Goal: Task Accomplishment & Management: Use online tool/utility

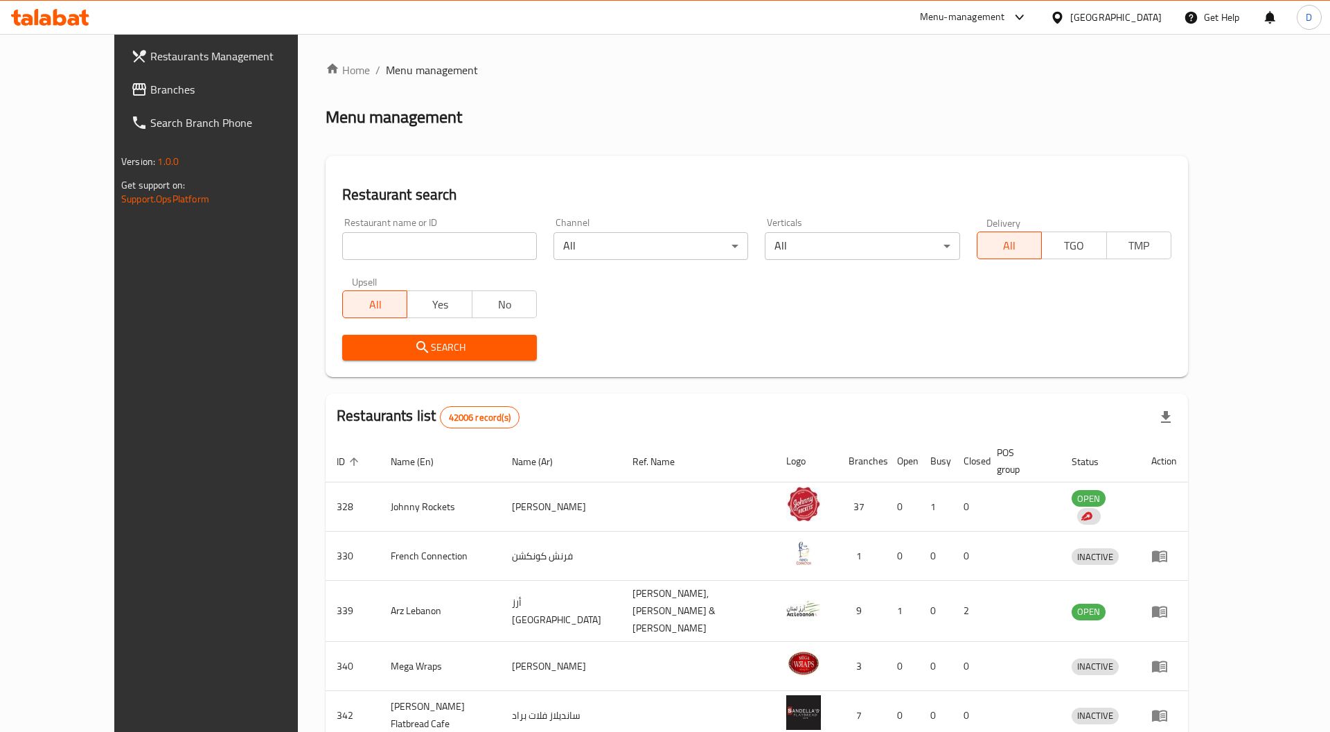
click at [480, 243] on input "search" at bounding box center [439, 246] width 195 height 28
click button "Search" at bounding box center [439, 348] width 195 height 26
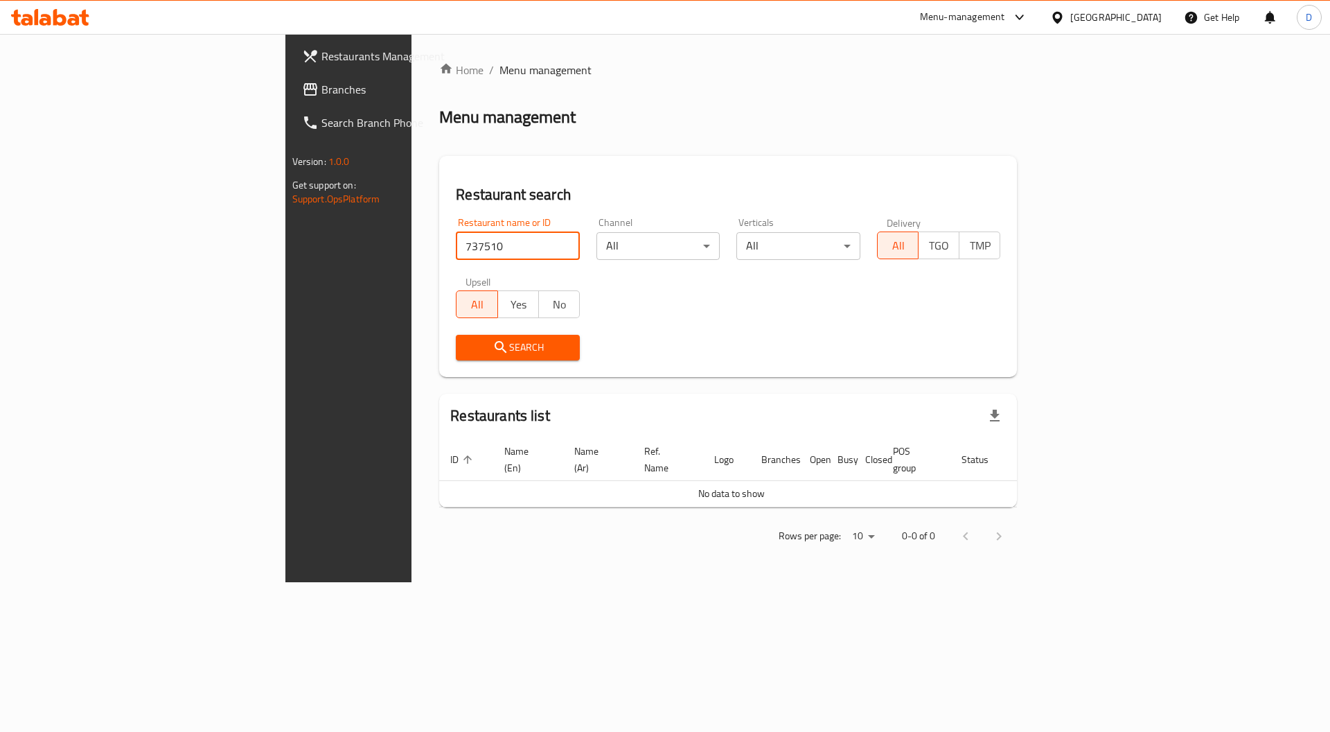
click at [456, 250] on input "737510" at bounding box center [518, 246] width 124 height 28
type input "681824"
click button "Search" at bounding box center [518, 348] width 124 height 26
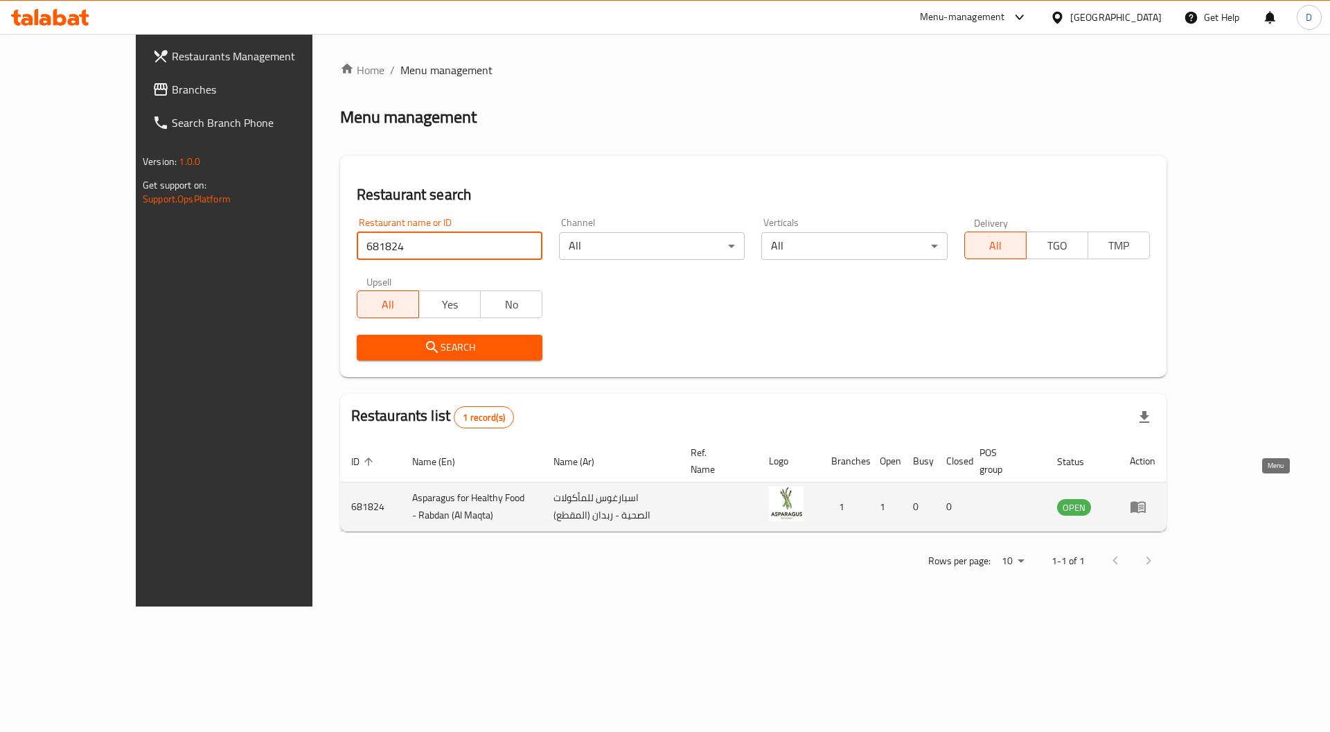
click at [1147, 498] on icon "enhanced table" at bounding box center [1138, 506] width 17 height 17
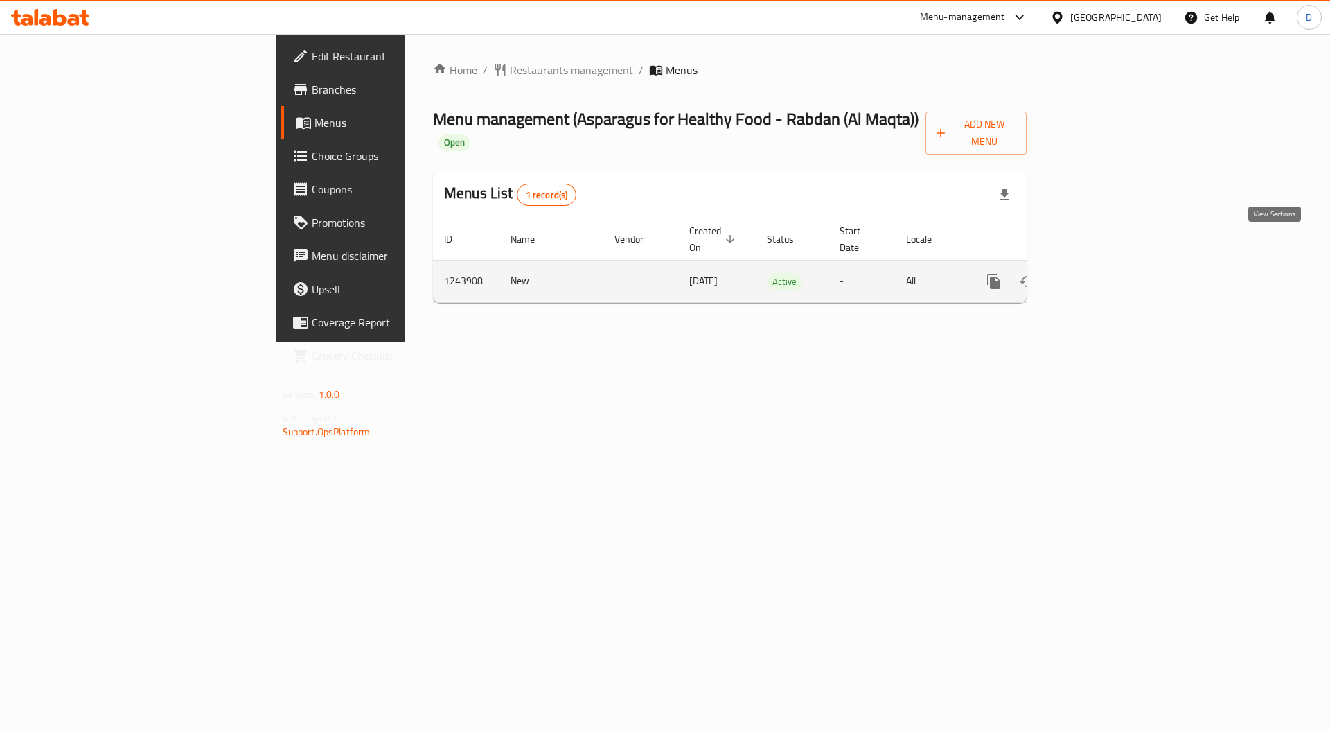
click at [1111, 265] on link "enhanced table" at bounding box center [1094, 281] width 33 height 33
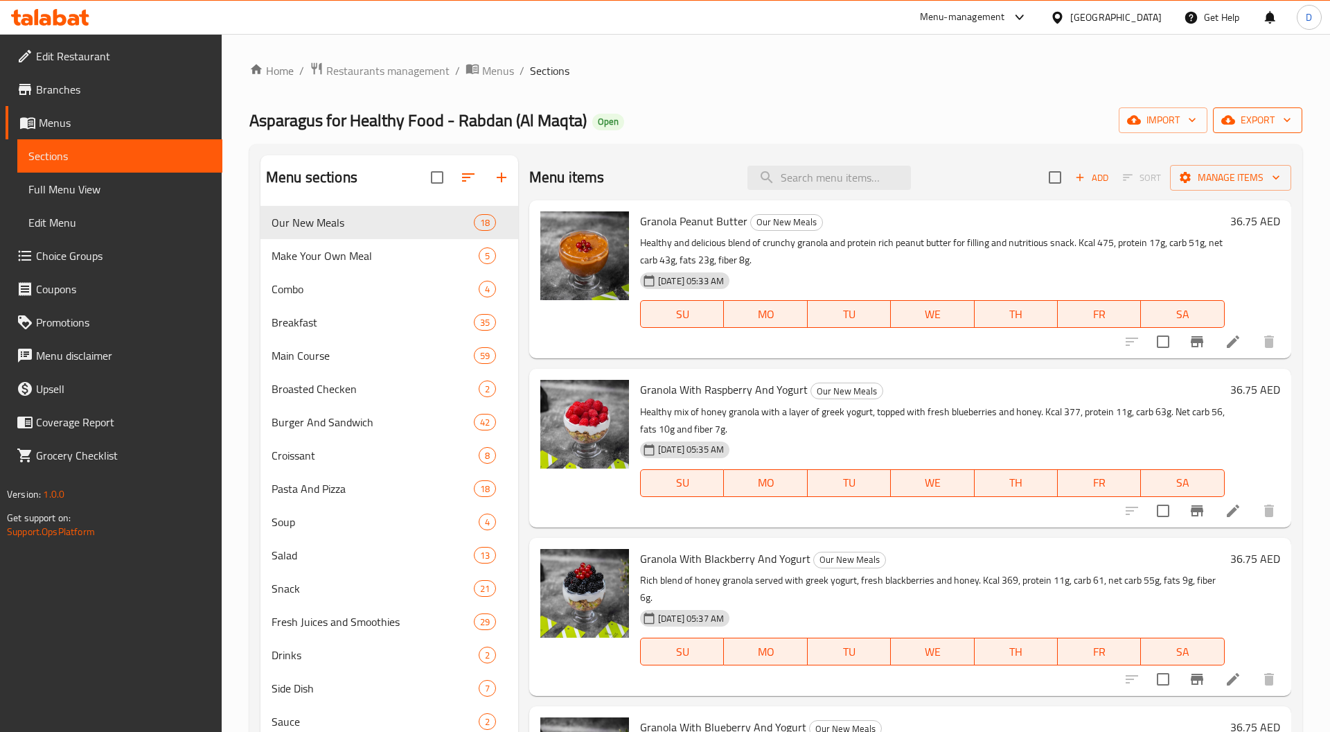
click at [1290, 120] on icon "button" at bounding box center [1288, 120] width 14 height 14
click at [1226, 158] on span "Export Menu" at bounding box center [1253, 154] width 113 height 17
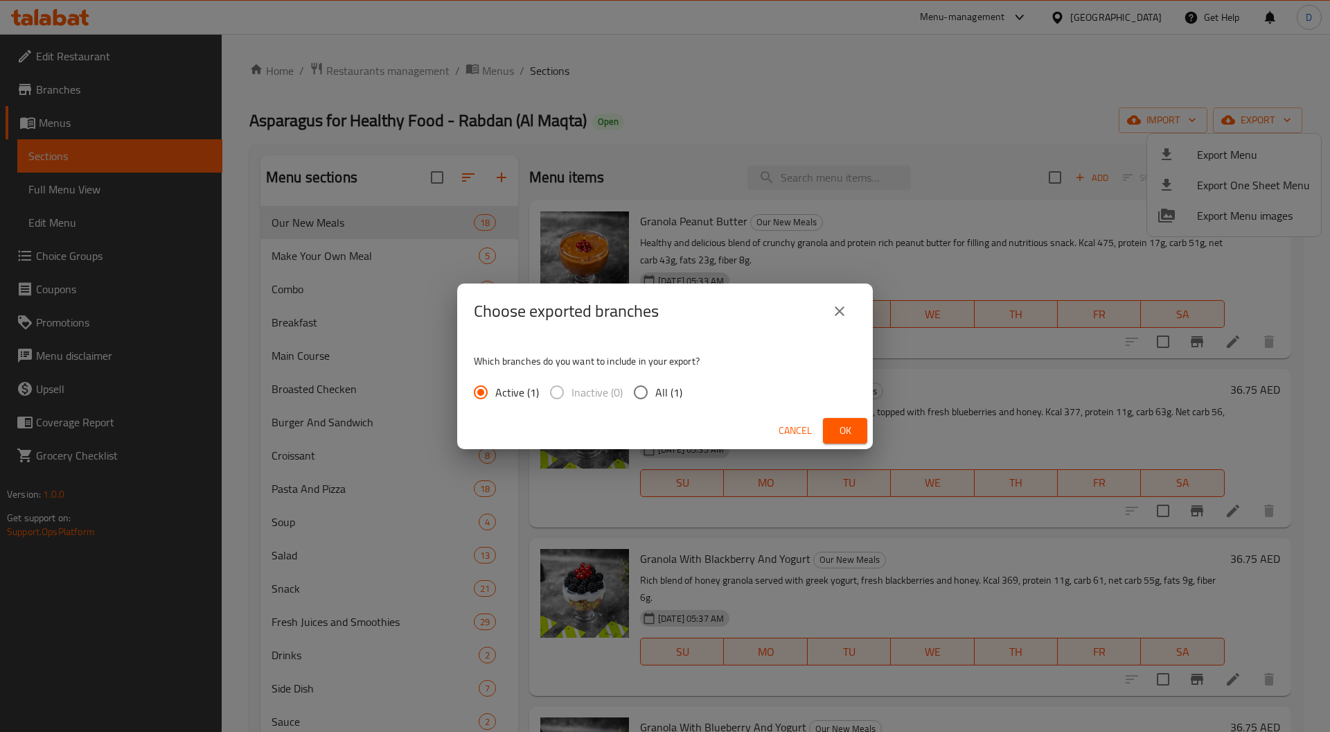
click at [834, 432] on span "Ok" at bounding box center [845, 430] width 22 height 17
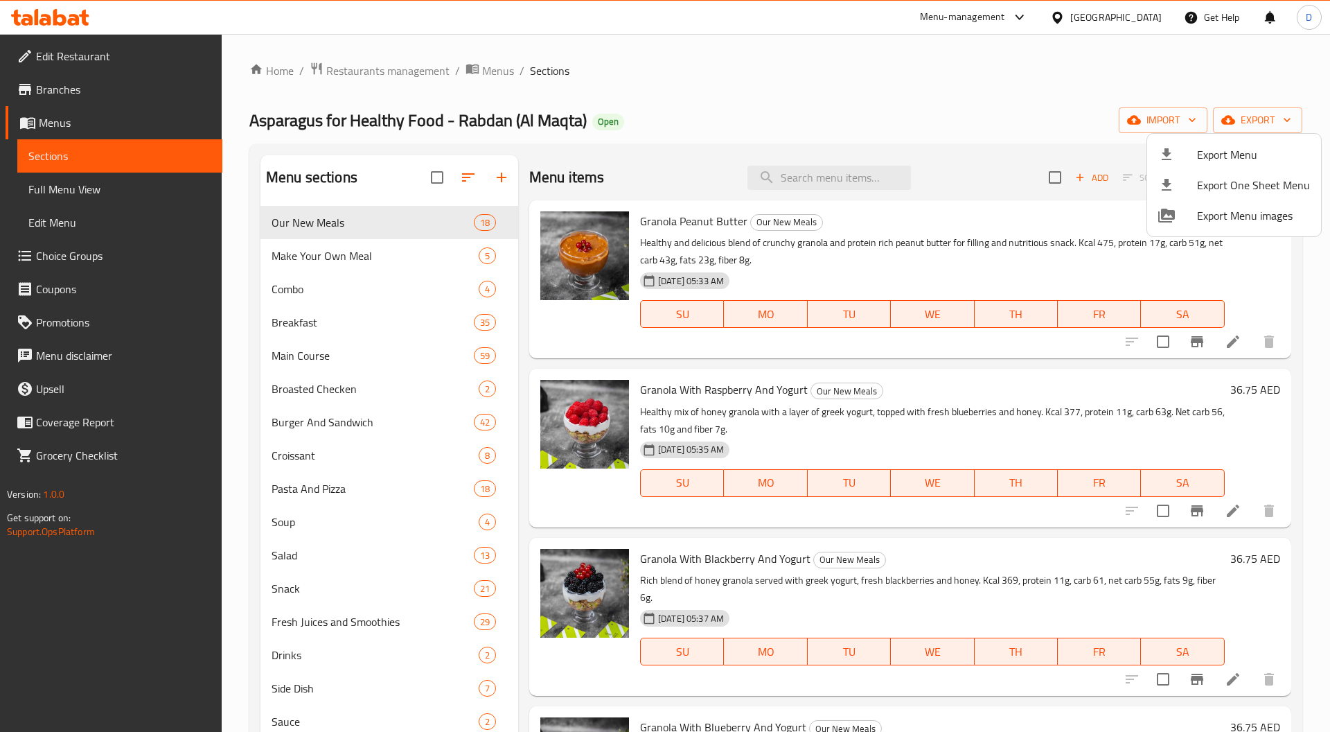
click at [142, 193] on div at bounding box center [665, 366] width 1330 height 732
click at [101, 192] on span "Full Menu View" at bounding box center [119, 189] width 183 height 17
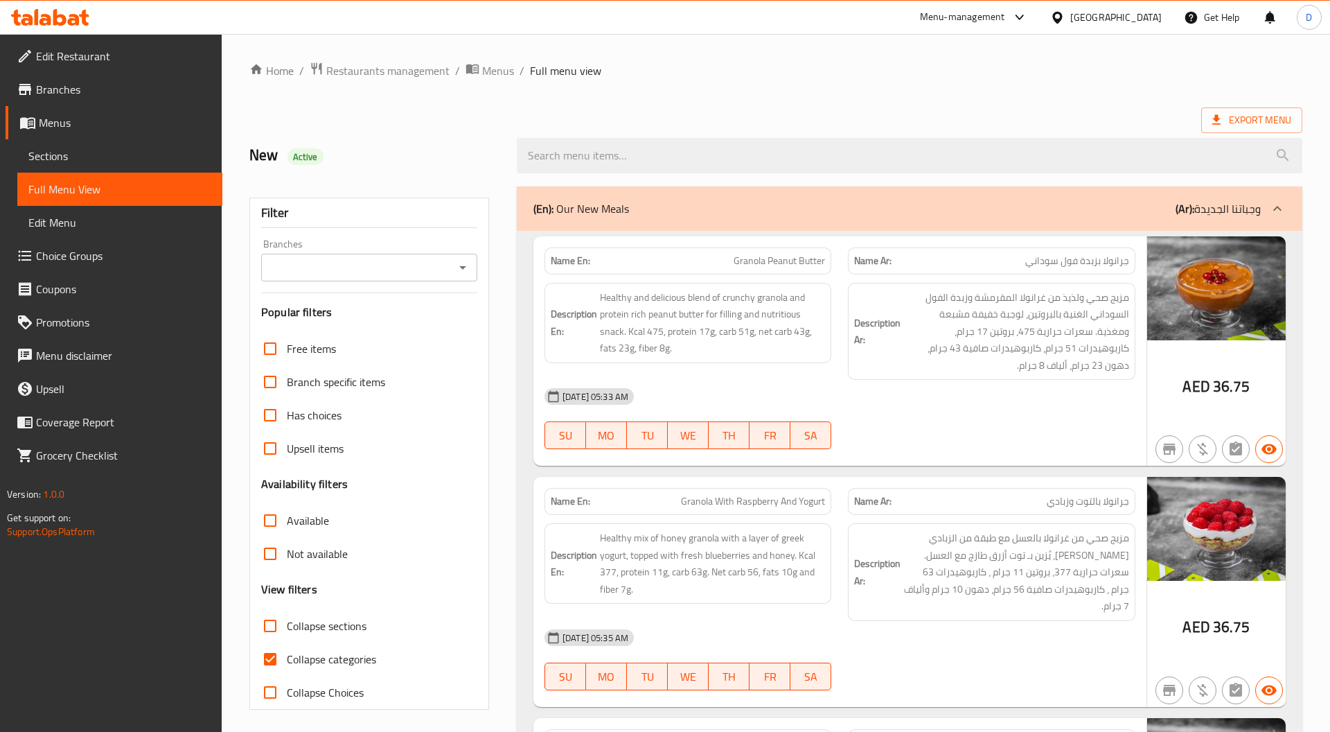
click at [87, 60] on span "Edit Restaurant" at bounding box center [123, 56] width 175 height 17
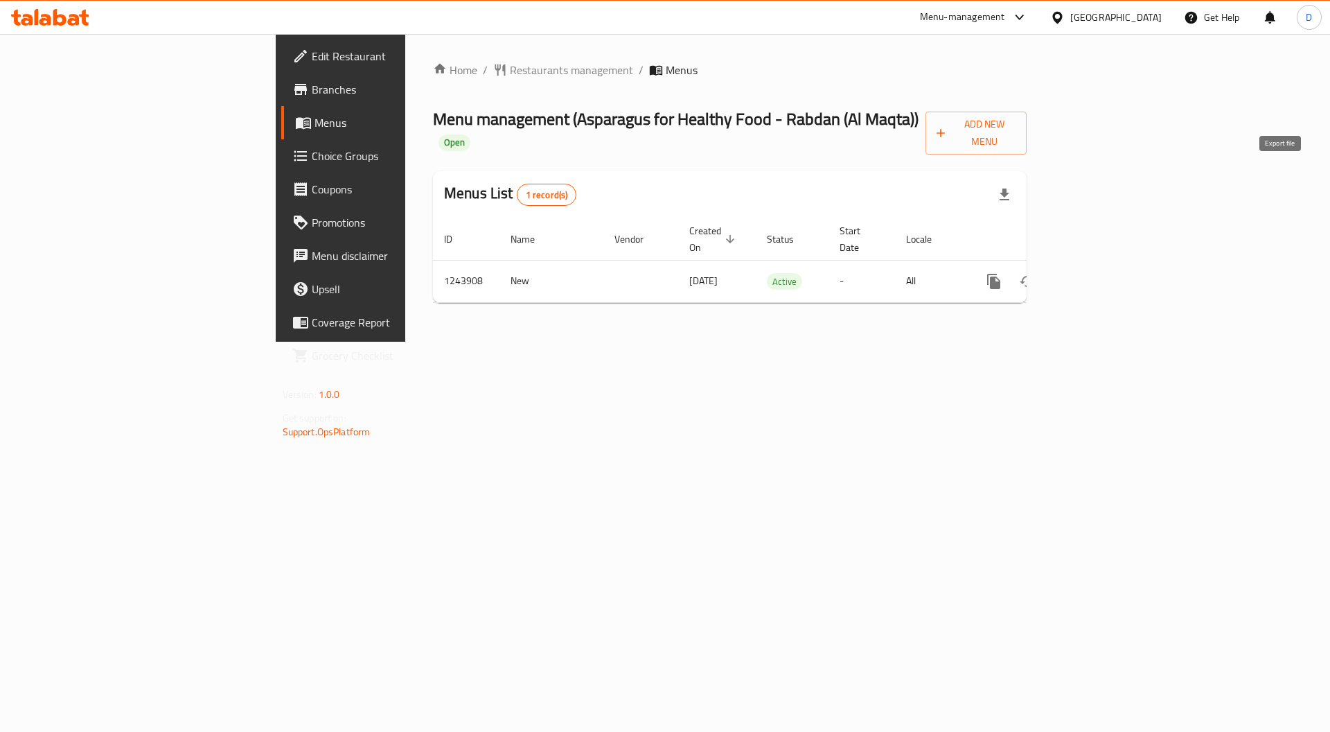
click at [1010, 188] on icon "button" at bounding box center [1005, 194] width 10 height 12
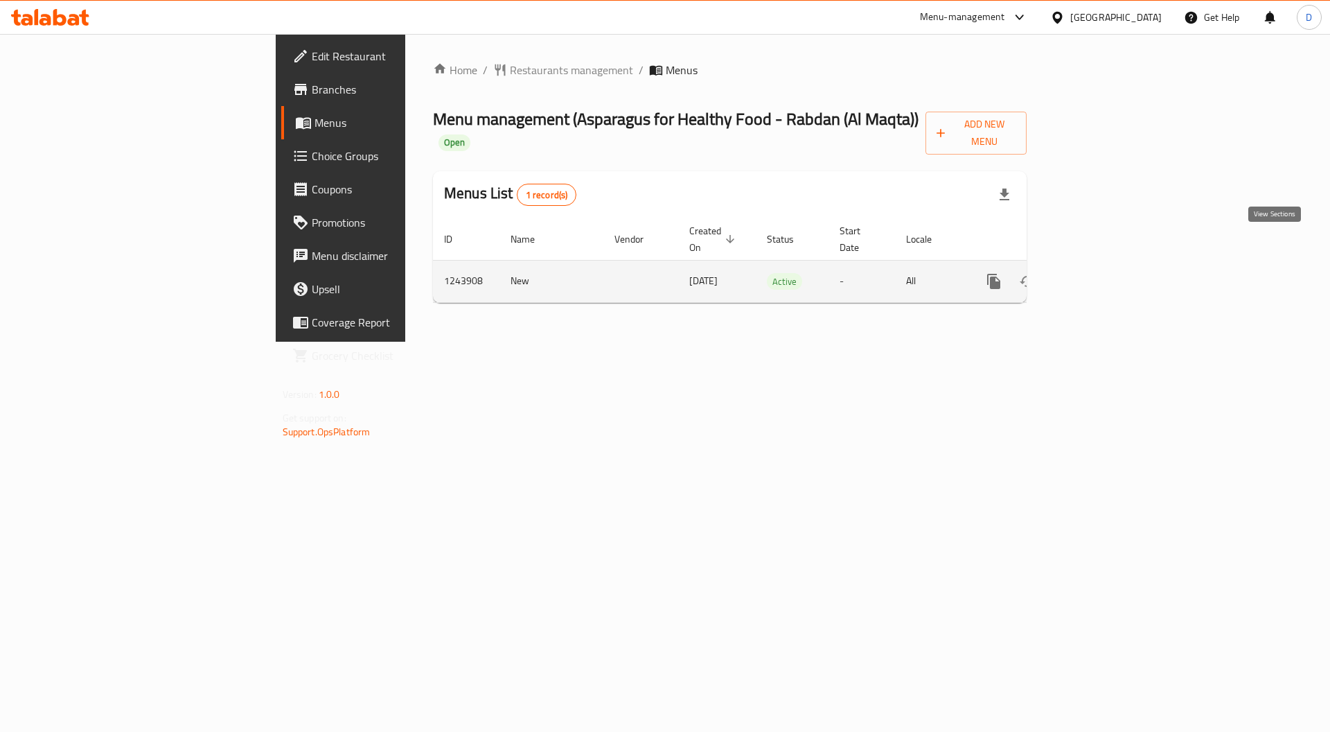
click at [1102, 273] on icon "enhanced table" at bounding box center [1094, 281] width 17 height 17
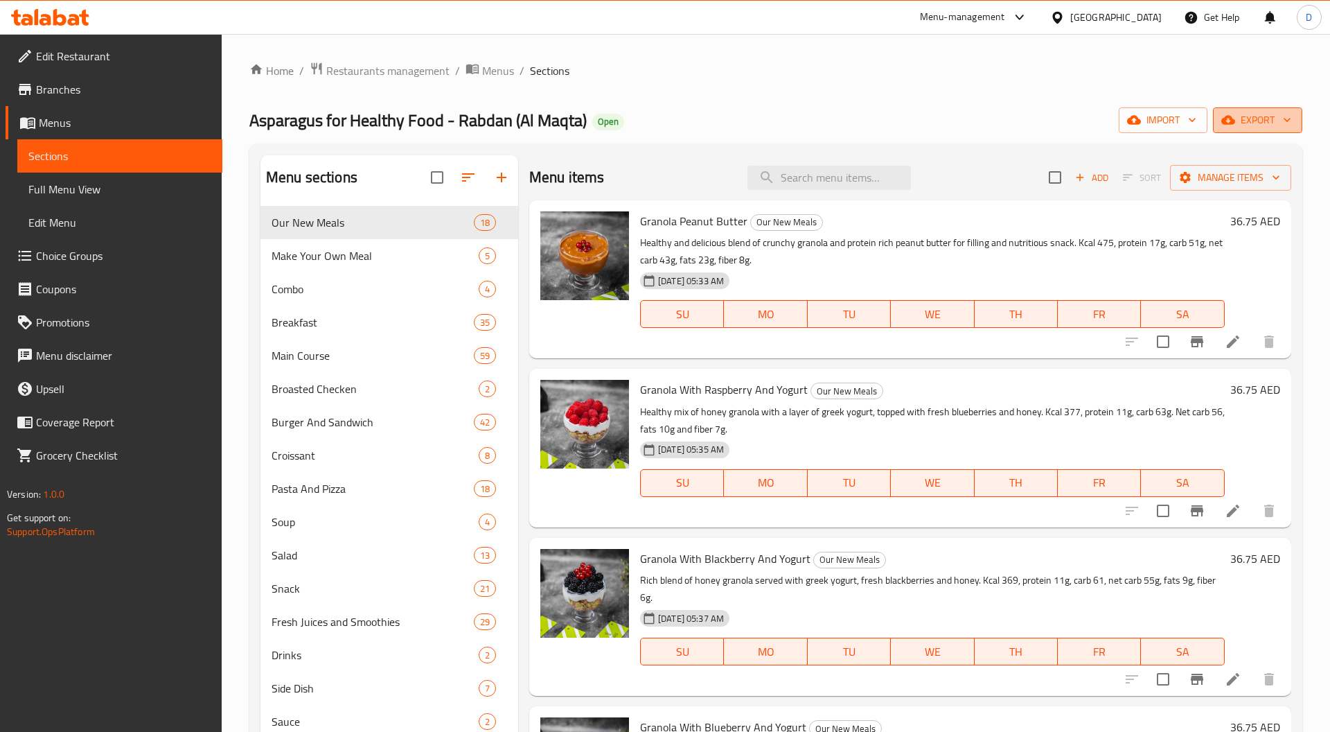
click at [1288, 120] on icon "button" at bounding box center [1287, 120] width 7 height 4
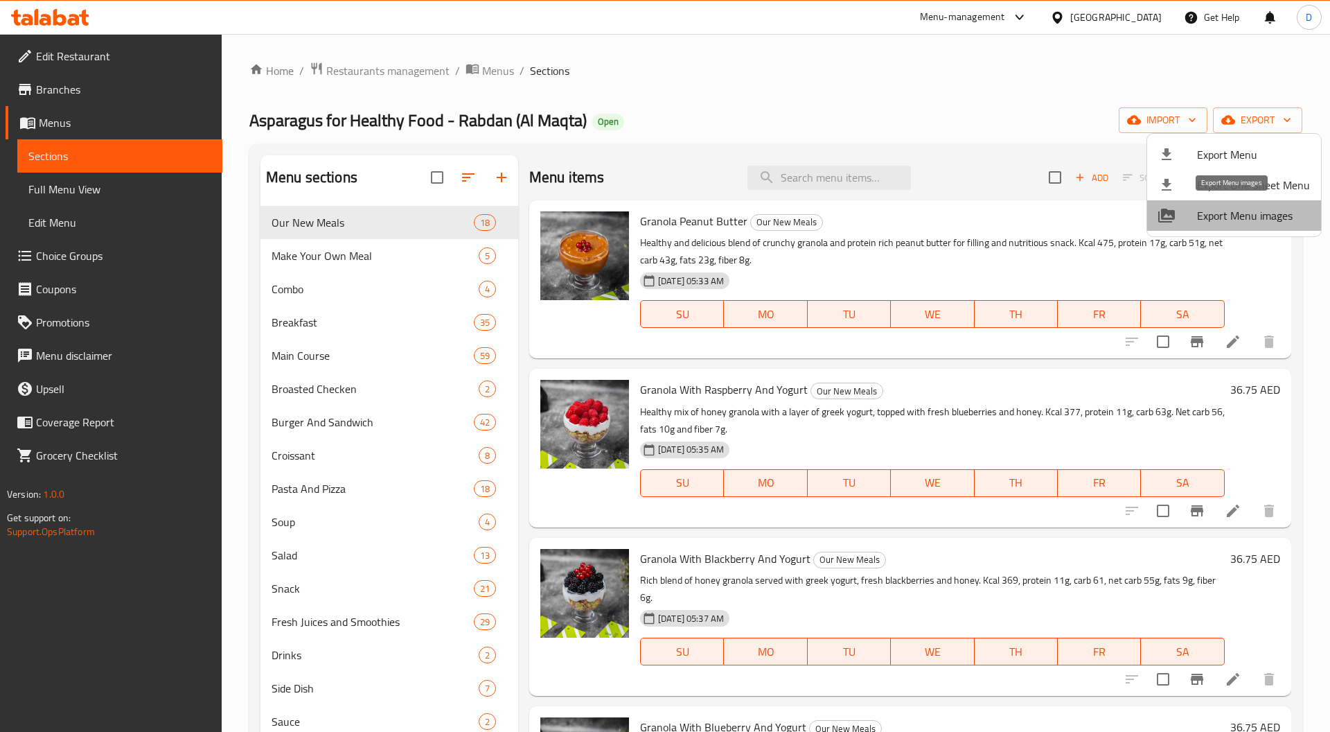
click at [1265, 211] on span "Export Menu images" at bounding box center [1253, 215] width 113 height 17
